Goal: Information Seeking & Learning: Find specific fact

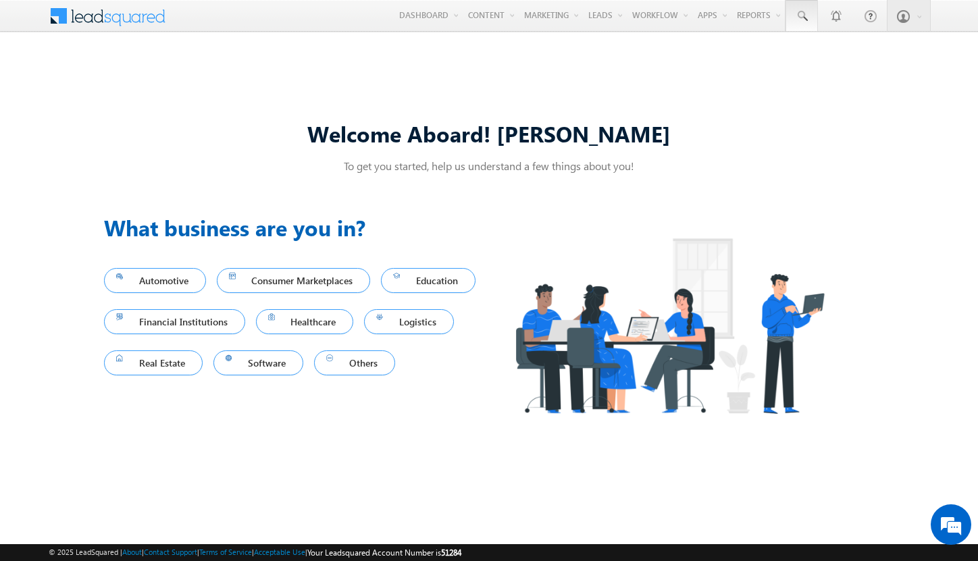
click at [801, 16] on span at bounding box center [802, 16] width 14 height 14
type input "8923985169"
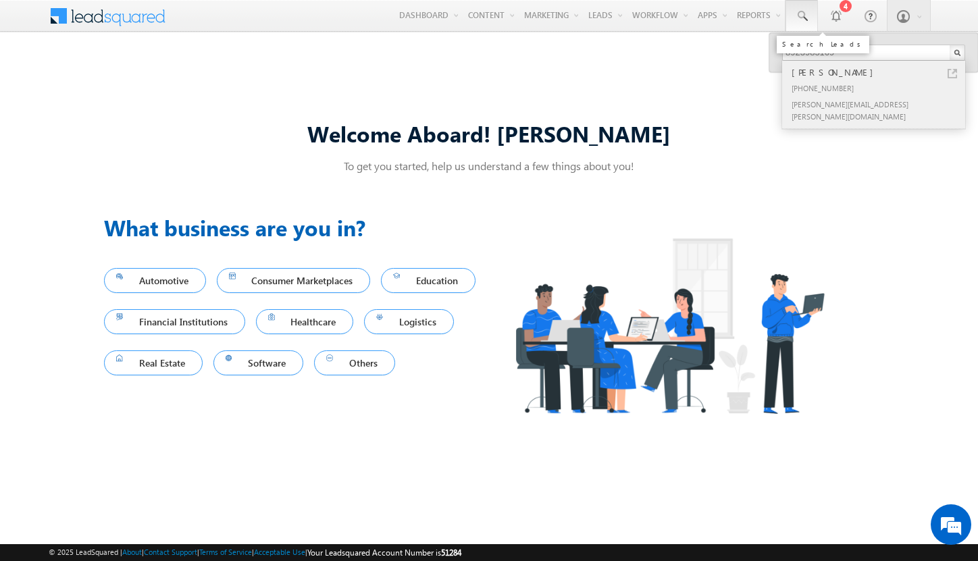
click at [880, 72] on div "[PERSON_NAME]" at bounding box center [879, 72] width 181 height 15
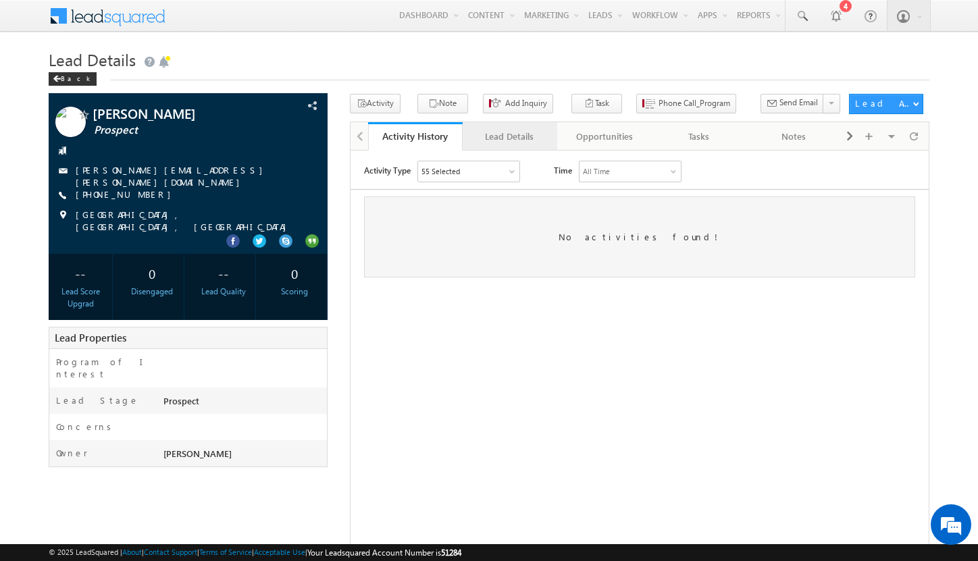
click at [509, 136] on div "Lead Details" at bounding box center [510, 136] width 72 height 16
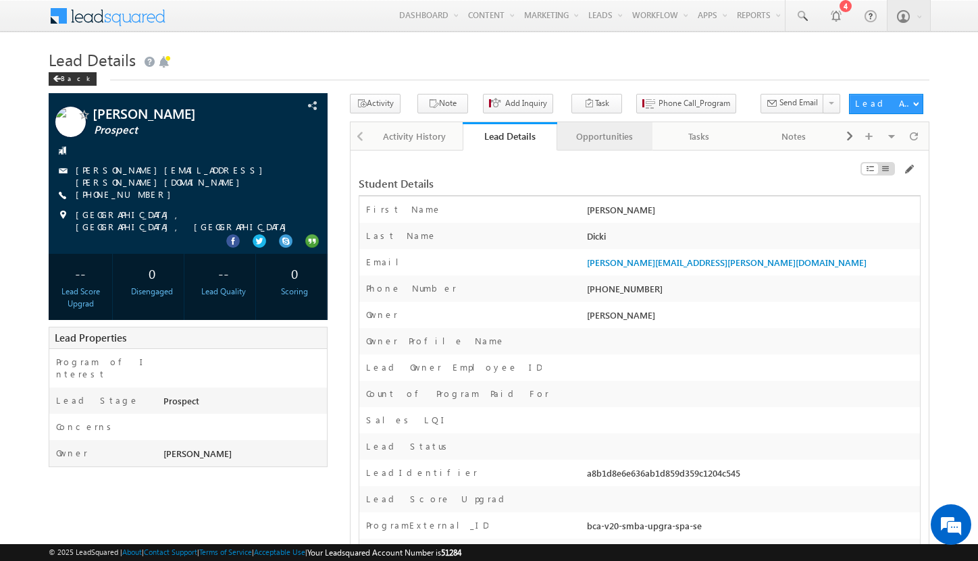
click at [604, 136] on div "Opportunities" at bounding box center [604, 136] width 72 height 16
